Goal: Transaction & Acquisition: Purchase product/service

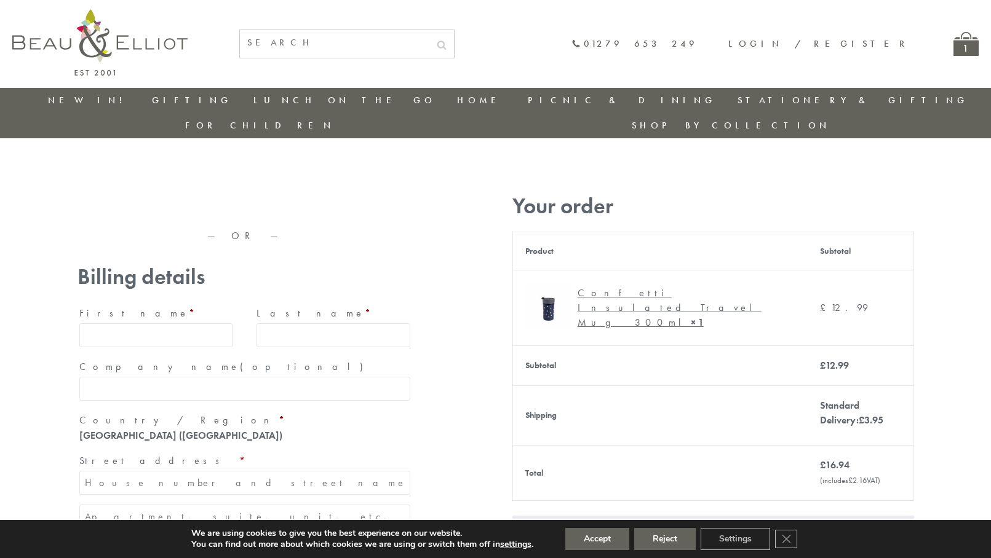
type input "maria33@yahoo.com"
type input "Maria"
type input "Williams"
type input "23, Scottsdale, Happytown"
type input "London"
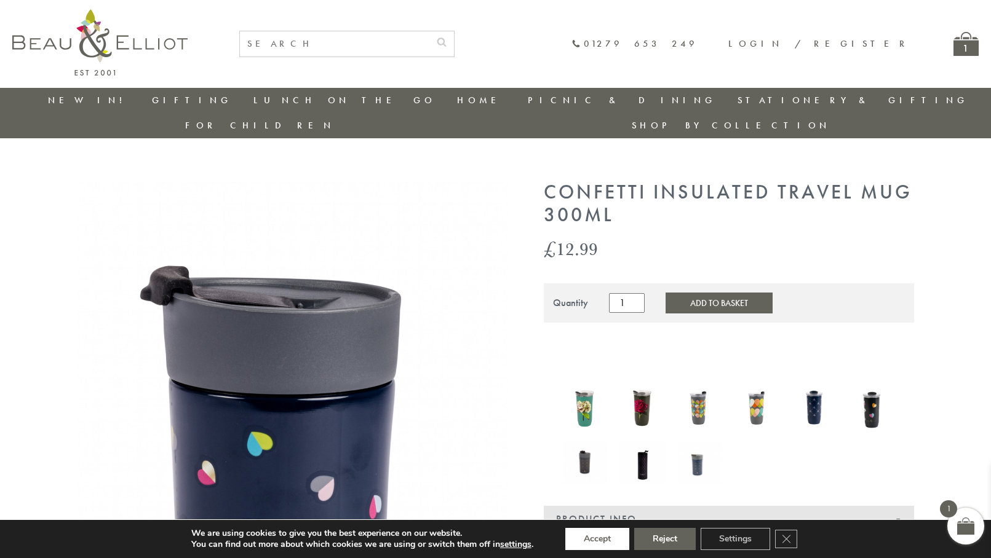
click at [598, 539] on button "Accept" at bounding box center [597, 539] width 64 height 22
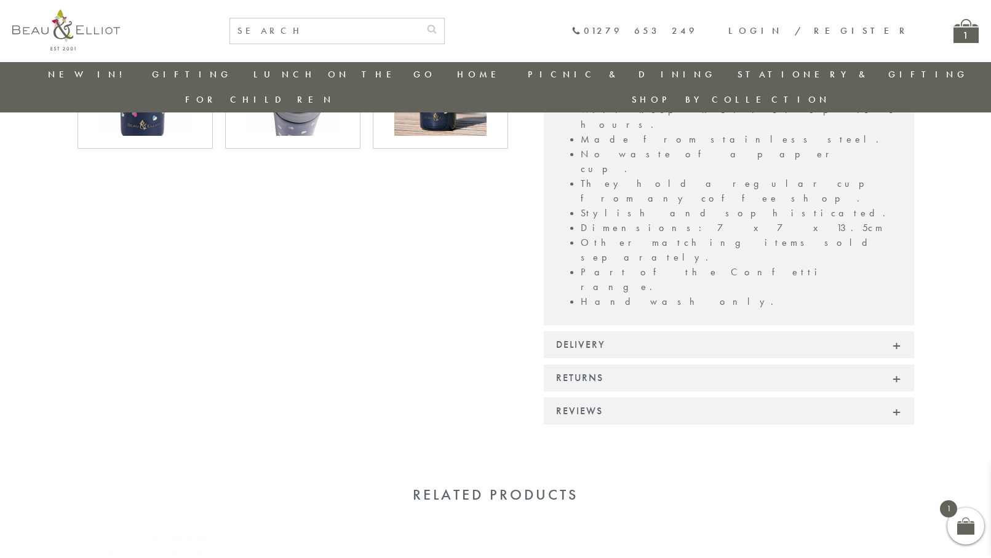
scroll to position [913, 0]
